Goal: Check status

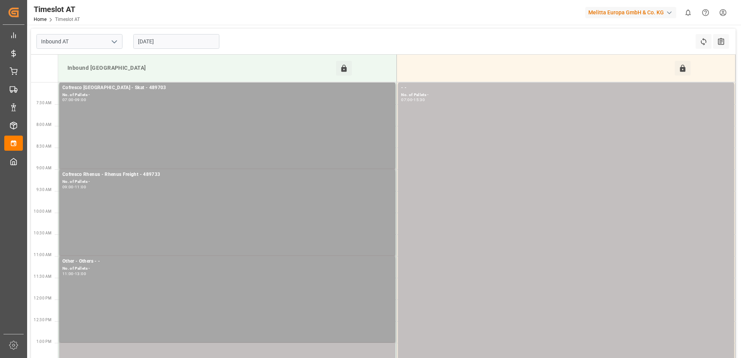
click at [158, 42] on input "[DATE]" at bounding box center [176, 41] width 86 height 15
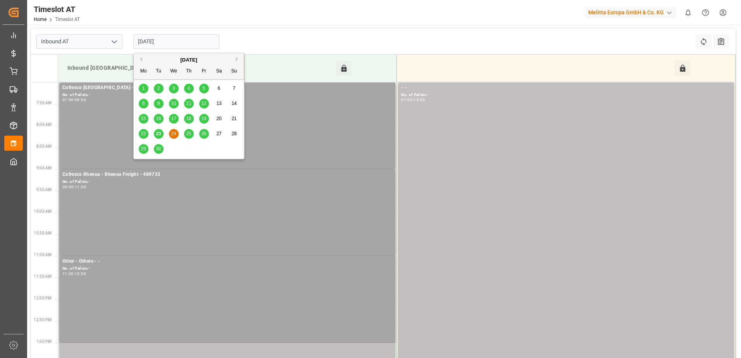
click at [188, 132] on span "25" at bounding box center [188, 133] width 5 height 5
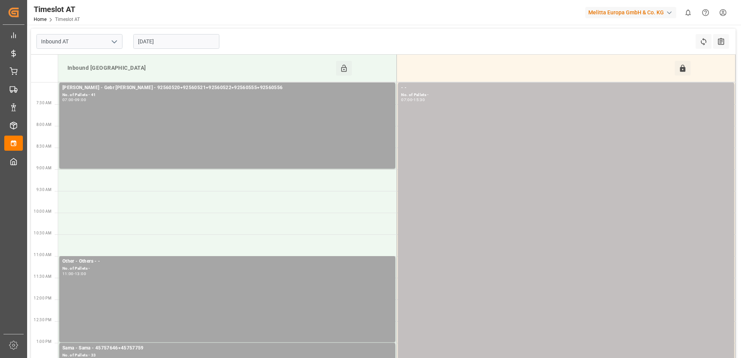
click at [146, 42] on input "[DATE]" at bounding box center [176, 41] width 86 height 15
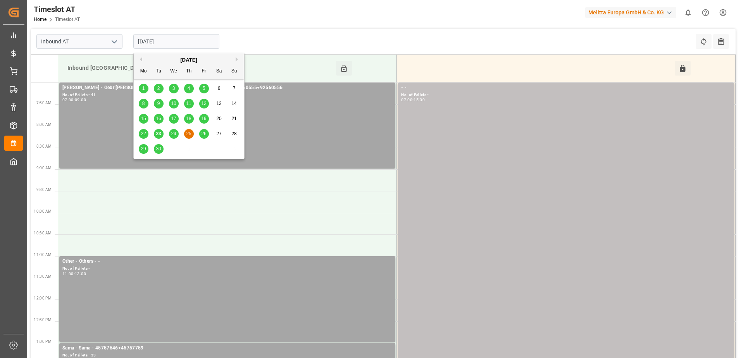
click at [173, 135] on span "24" at bounding box center [173, 133] width 5 height 5
type input "[DATE]"
